Goal: Task Accomplishment & Management: Manage account settings

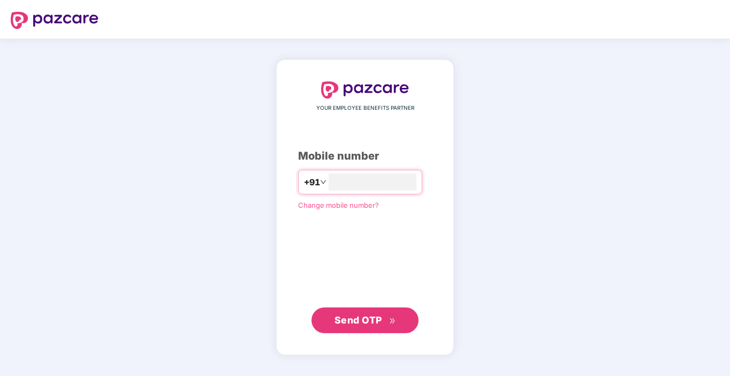
type input "**********"
click at [369, 324] on span "Send OTP" at bounding box center [359, 319] width 48 height 11
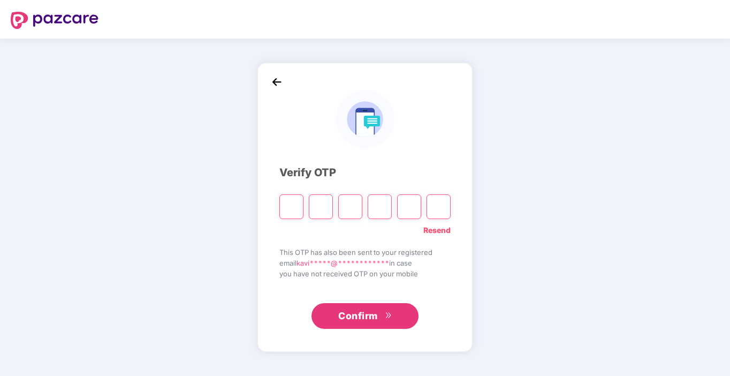
type input "*"
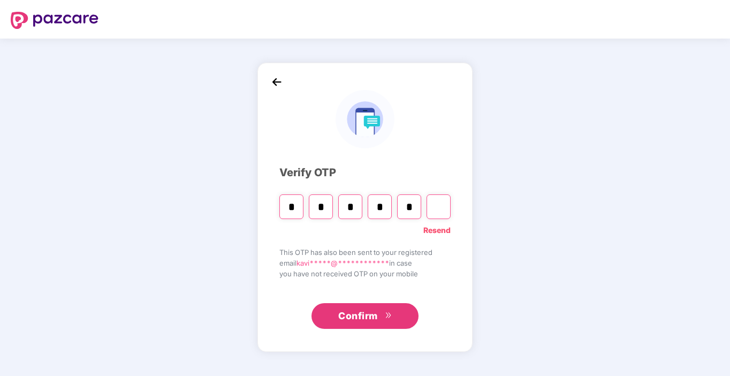
type input "*"
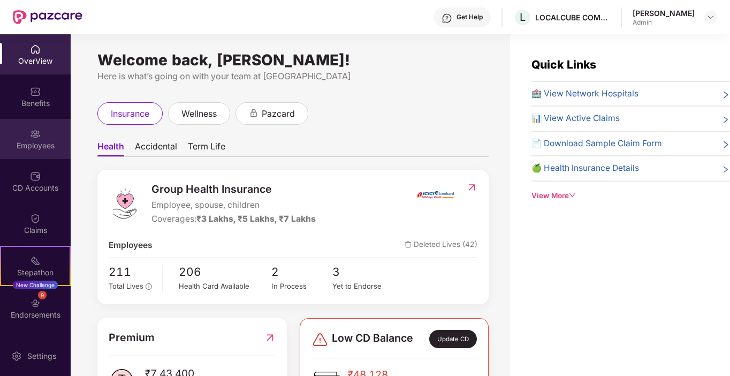
click at [32, 138] on img at bounding box center [35, 134] width 11 height 11
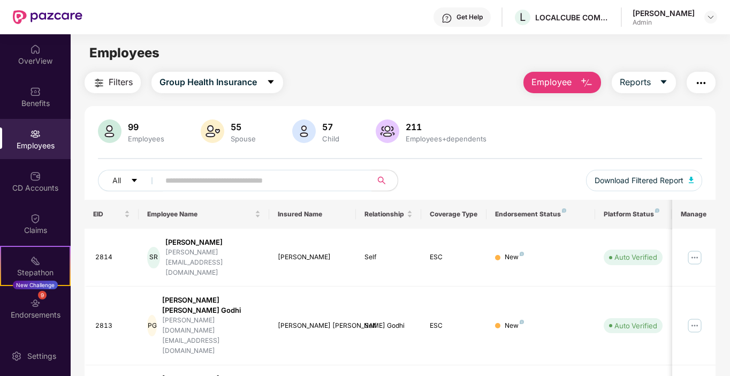
click at [574, 78] on button "Employee" at bounding box center [563, 82] width 78 height 21
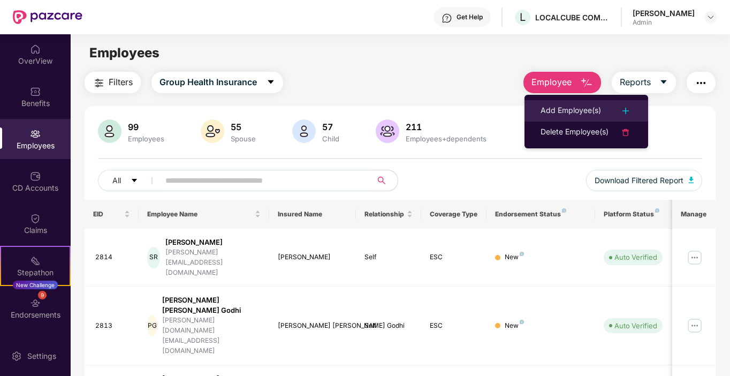
click at [571, 114] on div "Add Employee(s)" at bounding box center [571, 110] width 61 height 13
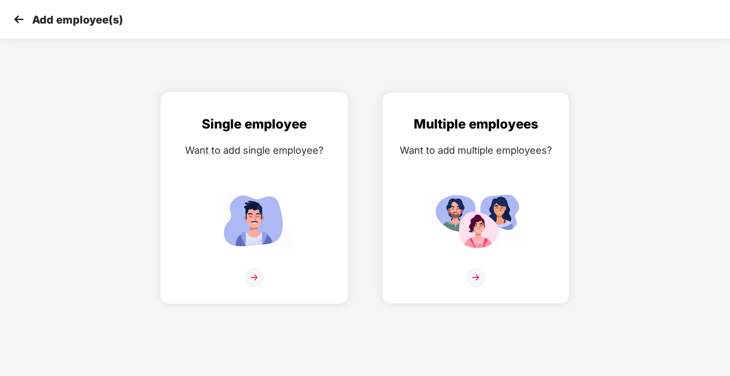
click at [254, 278] on img at bounding box center [254, 277] width 19 height 19
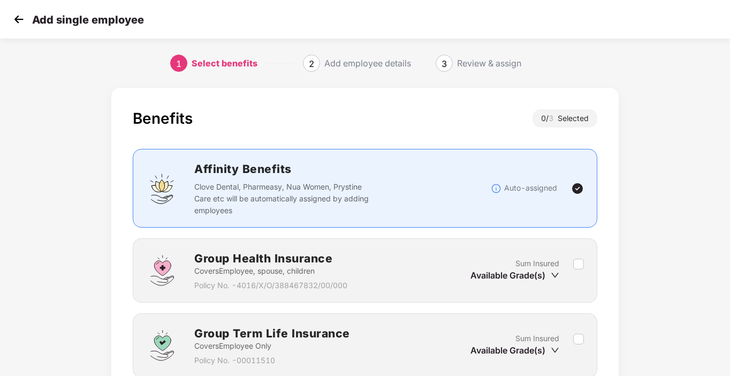
click at [16, 19] on img at bounding box center [19, 19] width 16 height 16
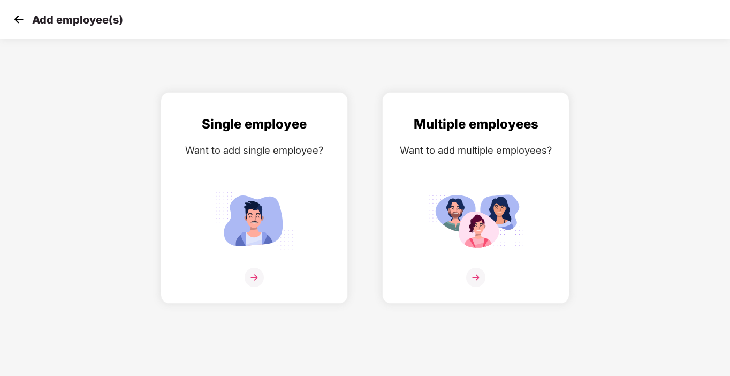
click at [16, 19] on img at bounding box center [19, 19] width 16 height 16
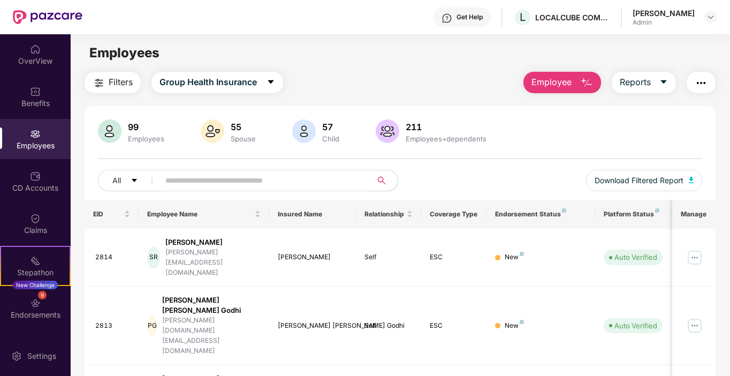
click at [34, 141] on div "Employees" at bounding box center [35, 145] width 71 height 11
click at [660, 80] on button "Reports" at bounding box center [644, 82] width 64 height 21
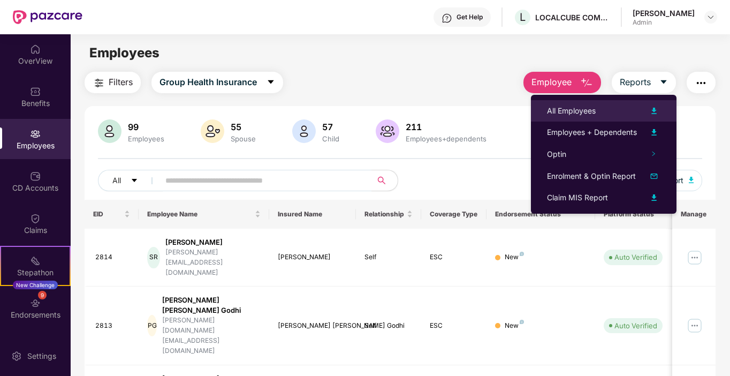
click at [562, 110] on div "All Employees" at bounding box center [571, 111] width 49 height 12
